Goal: Task Accomplishment & Management: Use online tool/utility

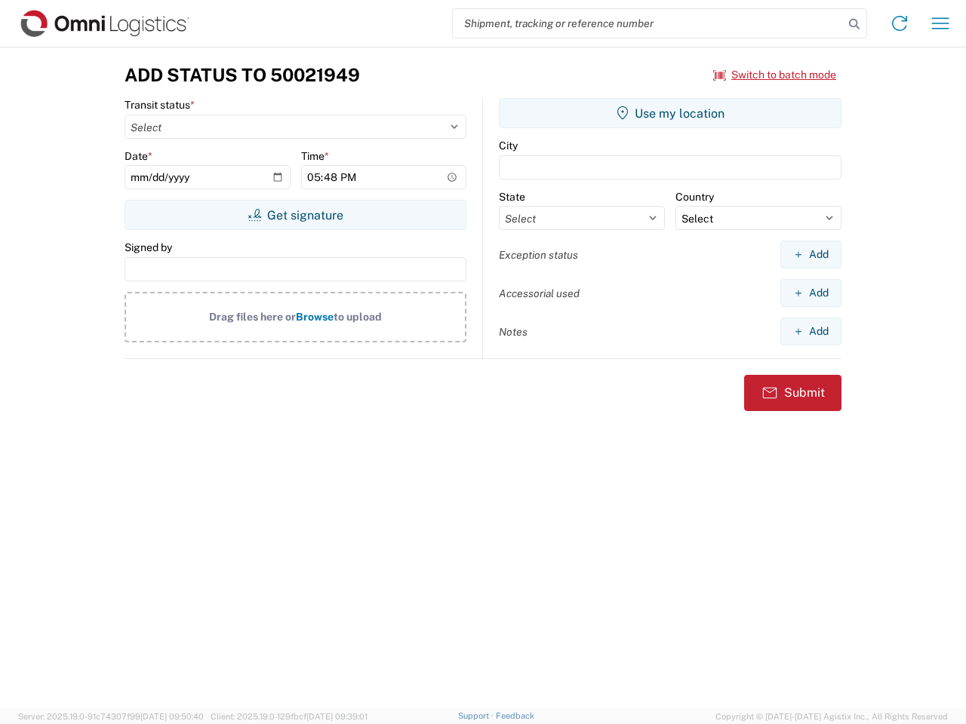
click at [648, 23] on input "search" at bounding box center [648, 23] width 391 height 29
click at [854, 24] on icon at bounding box center [853, 24] width 21 height 21
click at [899, 23] on icon at bounding box center [899, 23] width 24 height 24
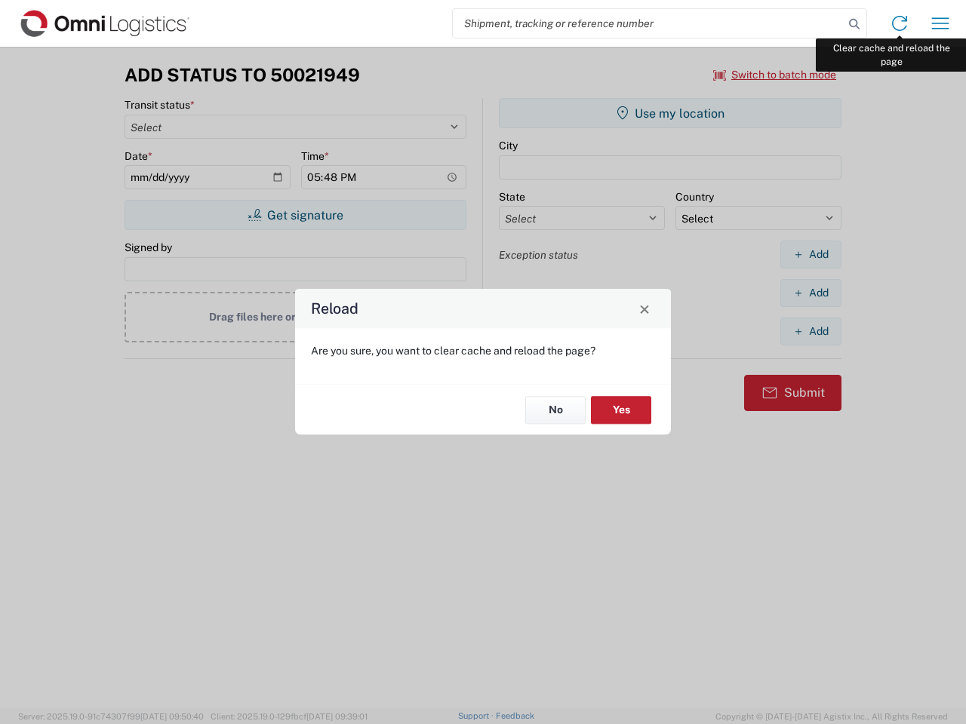
click at [940, 23] on div "Reload Are you sure, you want to clear cache and reload the page? No Yes" at bounding box center [483, 362] width 966 height 724
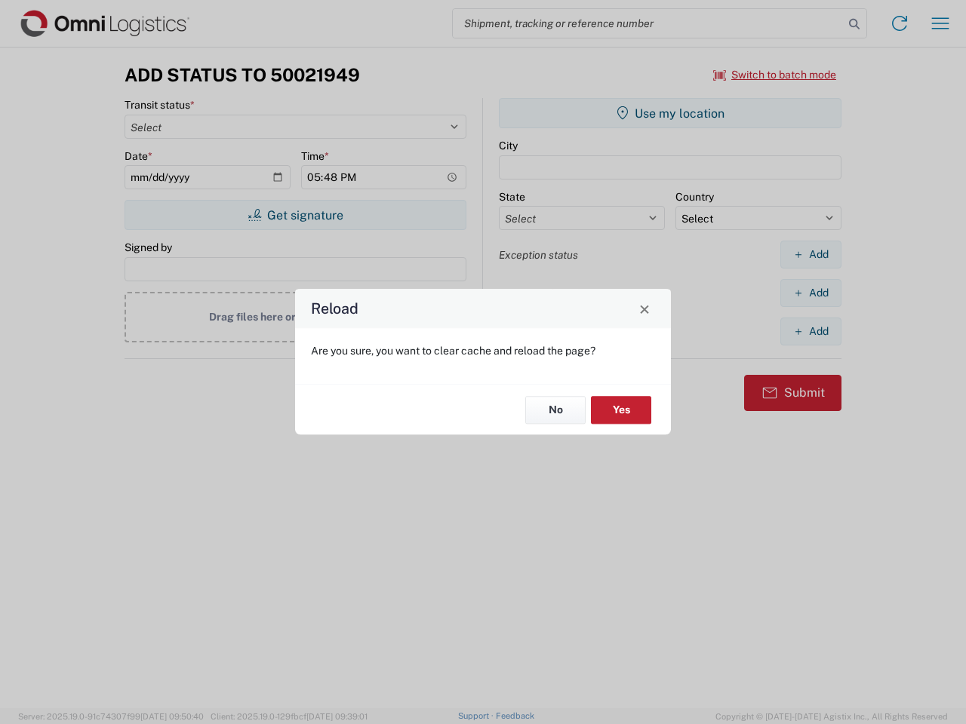
click at [775, 75] on div "Reload Are you sure, you want to clear cache and reload the page? No Yes" at bounding box center [483, 362] width 966 height 724
click at [295, 215] on div "Reload Are you sure, you want to clear cache and reload the page? No Yes" at bounding box center [483, 362] width 966 height 724
click at [670, 113] on div "Reload Are you sure, you want to clear cache and reload the page? No Yes" at bounding box center [483, 362] width 966 height 724
click at [810, 254] on div "Reload Are you sure, you want to clear cache and reload the page? No Yes" at bounding box center [483, 362] width 966 height 724
click at [810, 293] on div "Reload Are you sure, you want to clear cache and reload the page? No Yes" at bounding box center [483, 362] width 966 height 724
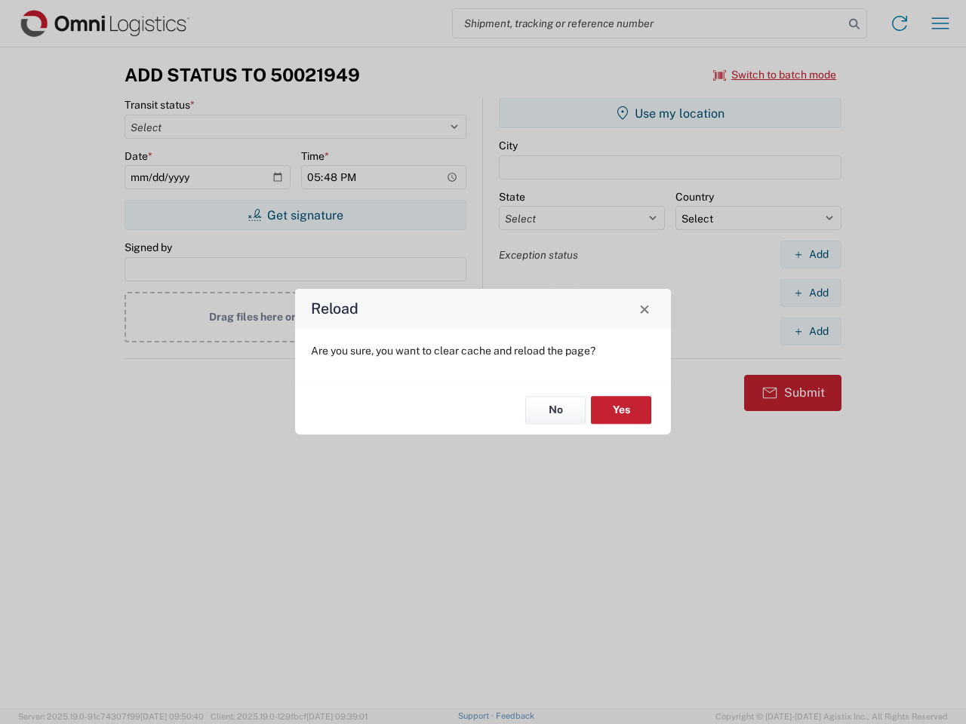
click at [810, 331] on div "Reload Are you sure, you want to clear cache and reload the page? No Yes" at bounding box center [483, 362] width 966 height 724
